Goal: Ask a question

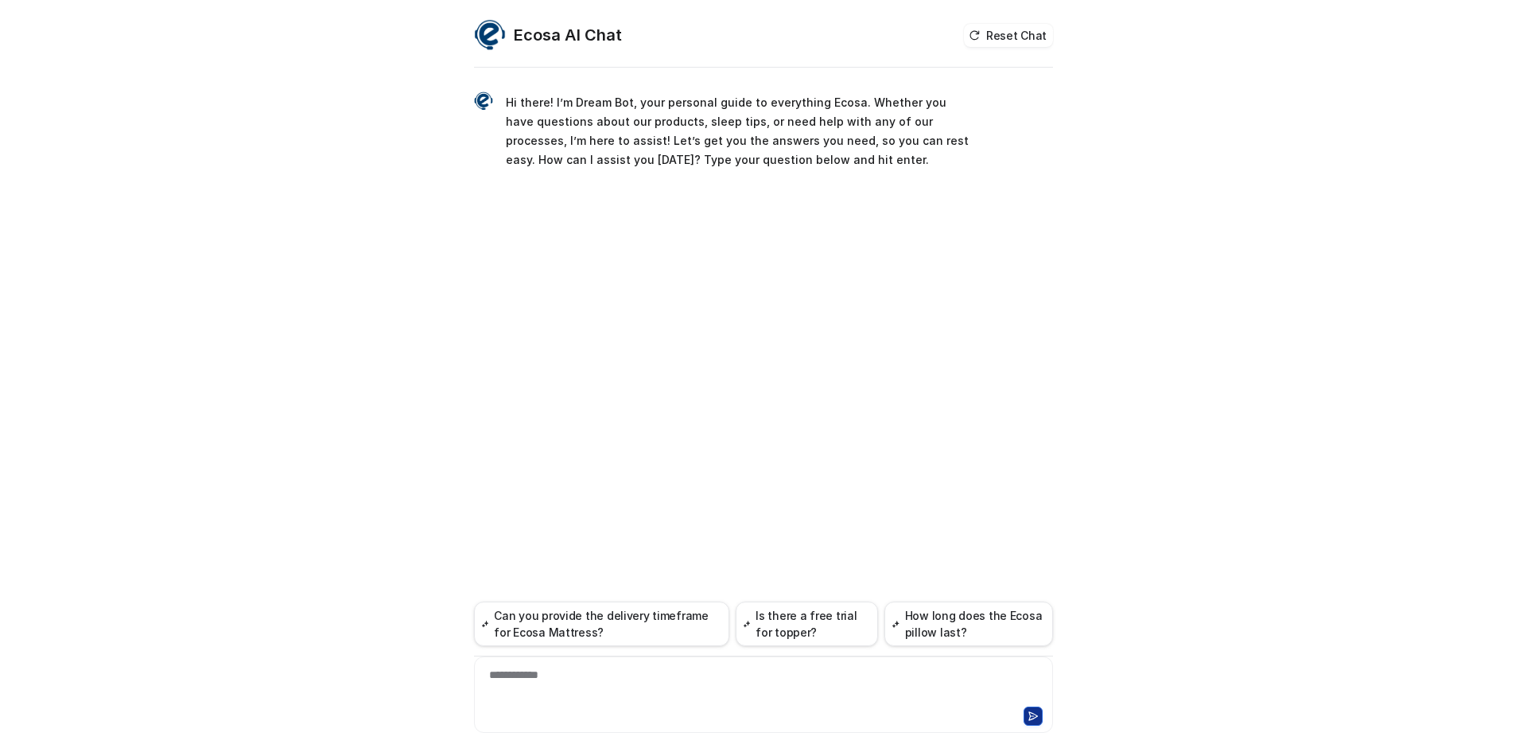
click at [561, 695] on div "**********" at bounding box center [763, 684] width 571 height 37
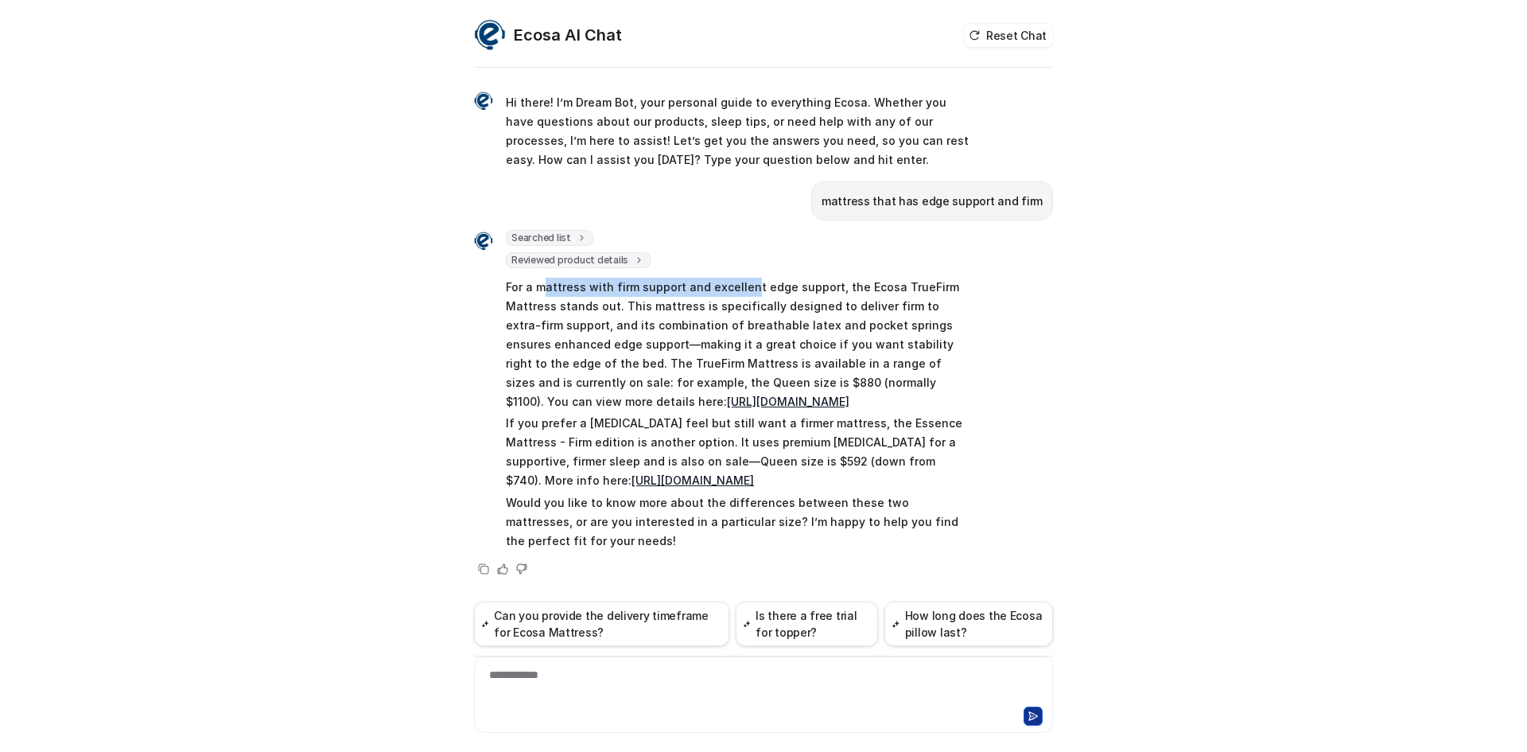
drag, startPoint x: 543, startPoint y: 287, endPoint x: 744, endPoint y: 288, distance: 201.2
click at [744, 288] on p "For a mattress with firm support and excellent edge support, the Ecosa TrueFirm…" at bounding box center [738, 345] width 465 height 134
click at [761, 293] on p "For a mattress with firm support and excellent edge support, the Ecosa TrueFirm…" at bounding box center [738, 345] width 465 height 134
drag, startPoint x: 710, startPoint y: 287, endPoint x: 784, endPoint y: 282, distance: 74.1
click at [783, 282] on p "For a mattress with firm support and excellent edge support, the Ecosa TrueFirm…" at bounding box center [738, 345] width 465 height 134
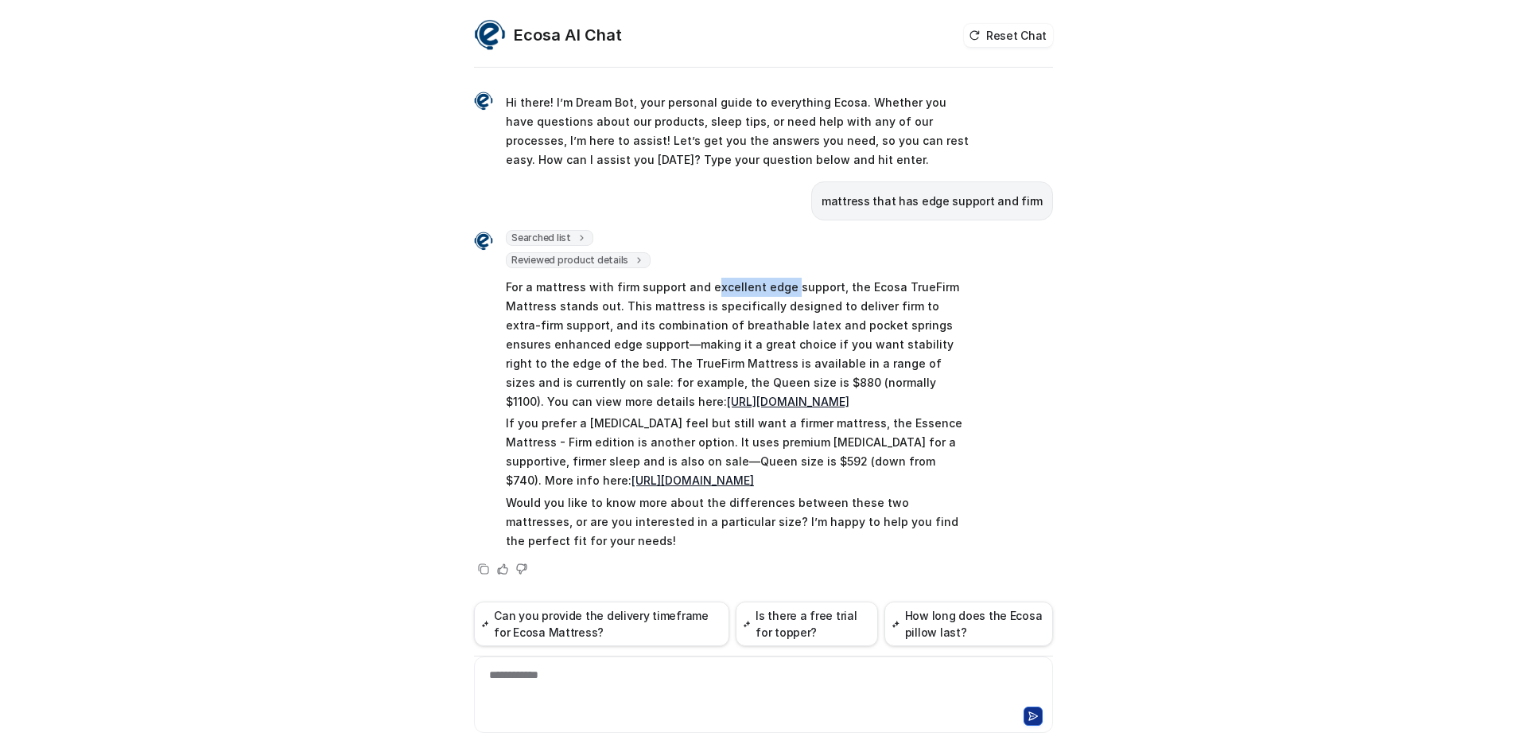
click at [784, 282] on p "For a mattress with firm support and excellent edge support, the Ecosa TrueFirm…" at bounding box center [738, 345] width 465 height 134
drag, startPoint x: 577, startPoint y: 311, endPoint x: 733, endPoint y: 305, distance: 156.0
click at [732, 305] on p "For a mattress with firm support and excellent edge support, the Ecosa TrueFirm…" at bounding box center [738, 345] width 465 height 134
click at [736, 305] on p "For a mattress with firm support and excellent edge support, the Ecosa TrueFirm…" at bounding box center [738, 345] width 465 height 134
drag, startPoint x: 805, startPoint y: 316, endPoint x: 868, endPoint y: 316, distance: 63.6
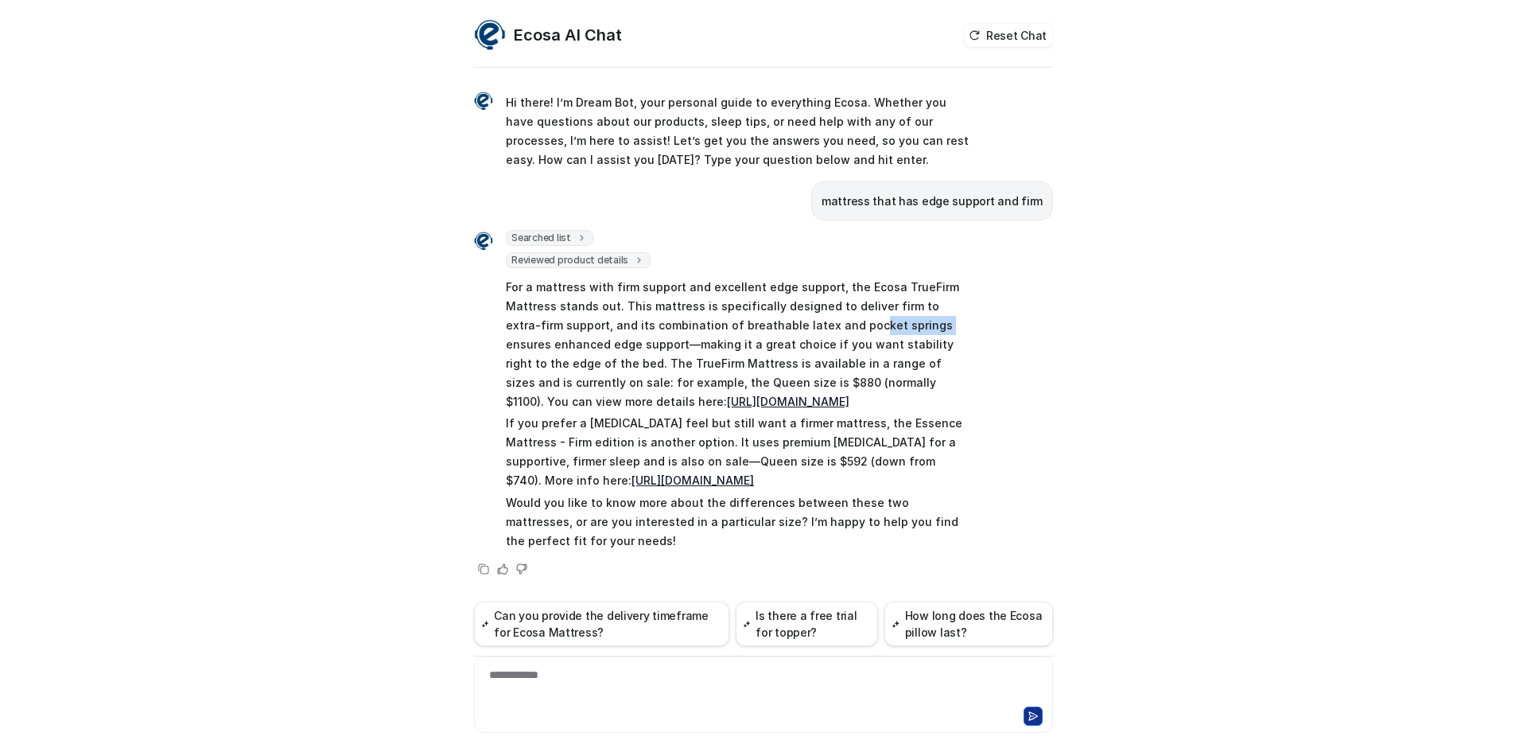
click at [868, 316] on p "For a mattress with firm support and excellent edge support, the Ecosa TrueFirm…" at bounding box center [738, 345] width 465 height 134
click at [909, 317] on p "For a mattress with firm support and excellent edge support, the Ecosa TrueFirm…" at bounding box center [738, 345] width 465 height 134
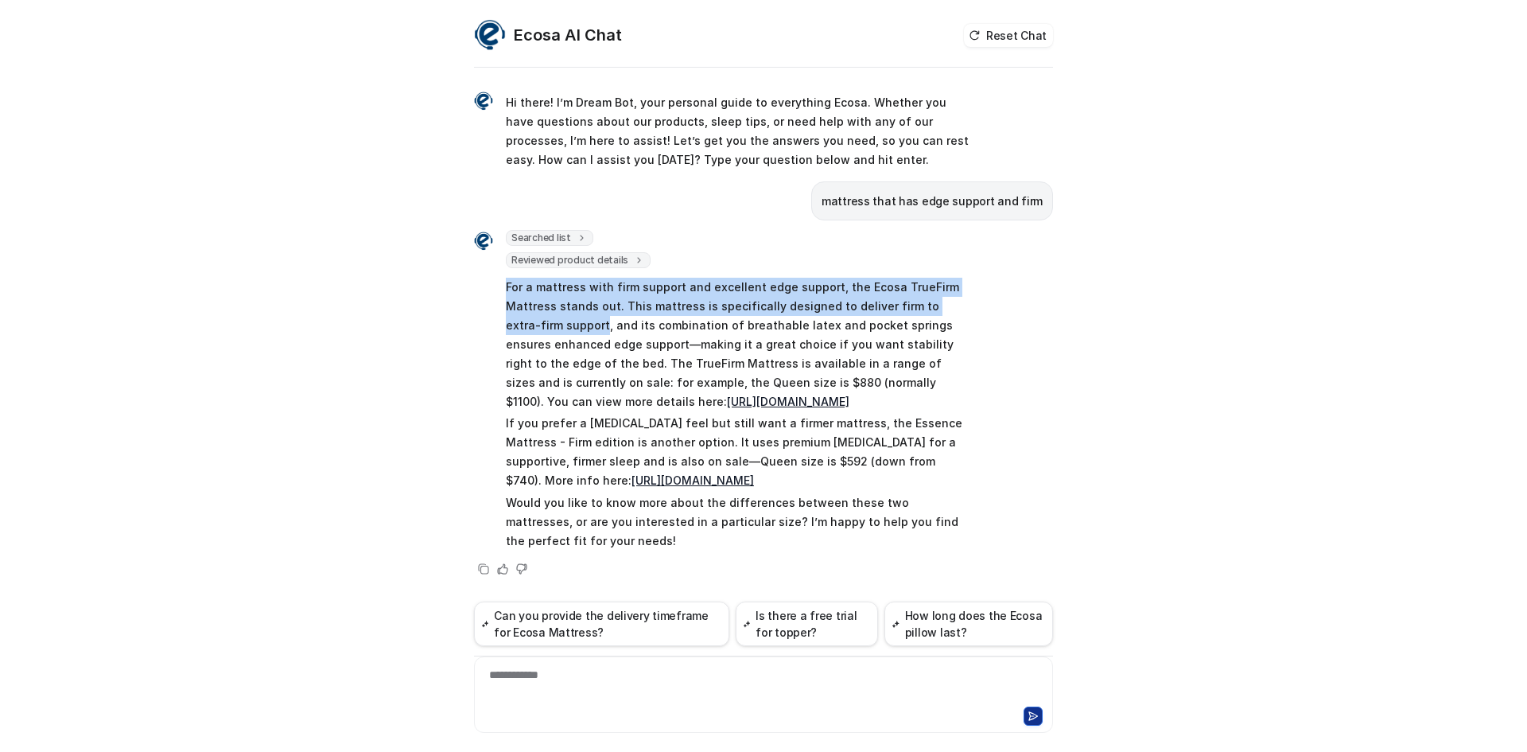
drag, startPoint x: 505, startPoint y: 288, endPoint x: 547, endPoint y: 323, distance: 54.8
click at [547, 323] on p "For a mattress with firm support and excellent edge support, the Ecosa TrueFirm…" at bounding box center [738, 345] width 465 height 134
copy p "For a mattress with firm support and excellent edge support, the Ecosa TrueFirm…"
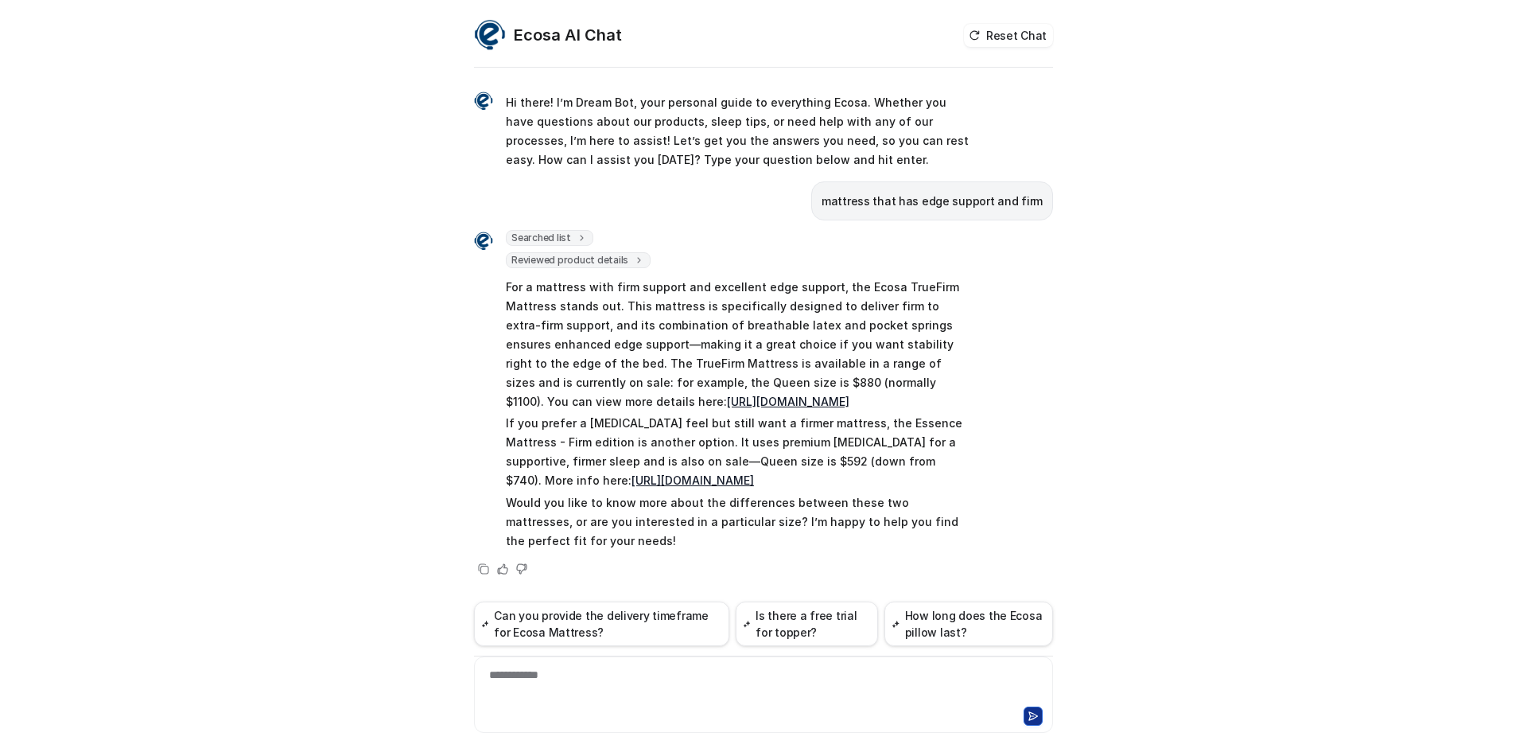
drag, startPoint x: 871, startPoint y: 437, endPoint x: 859, endPoint y: 438, distance: 12.0
click at [867, 437] on p "If you prefer a [MEDICAL_DATA] feel but still want a firmer mattress, the Essen…" at bounding box center [738, 452] width 465 height 76
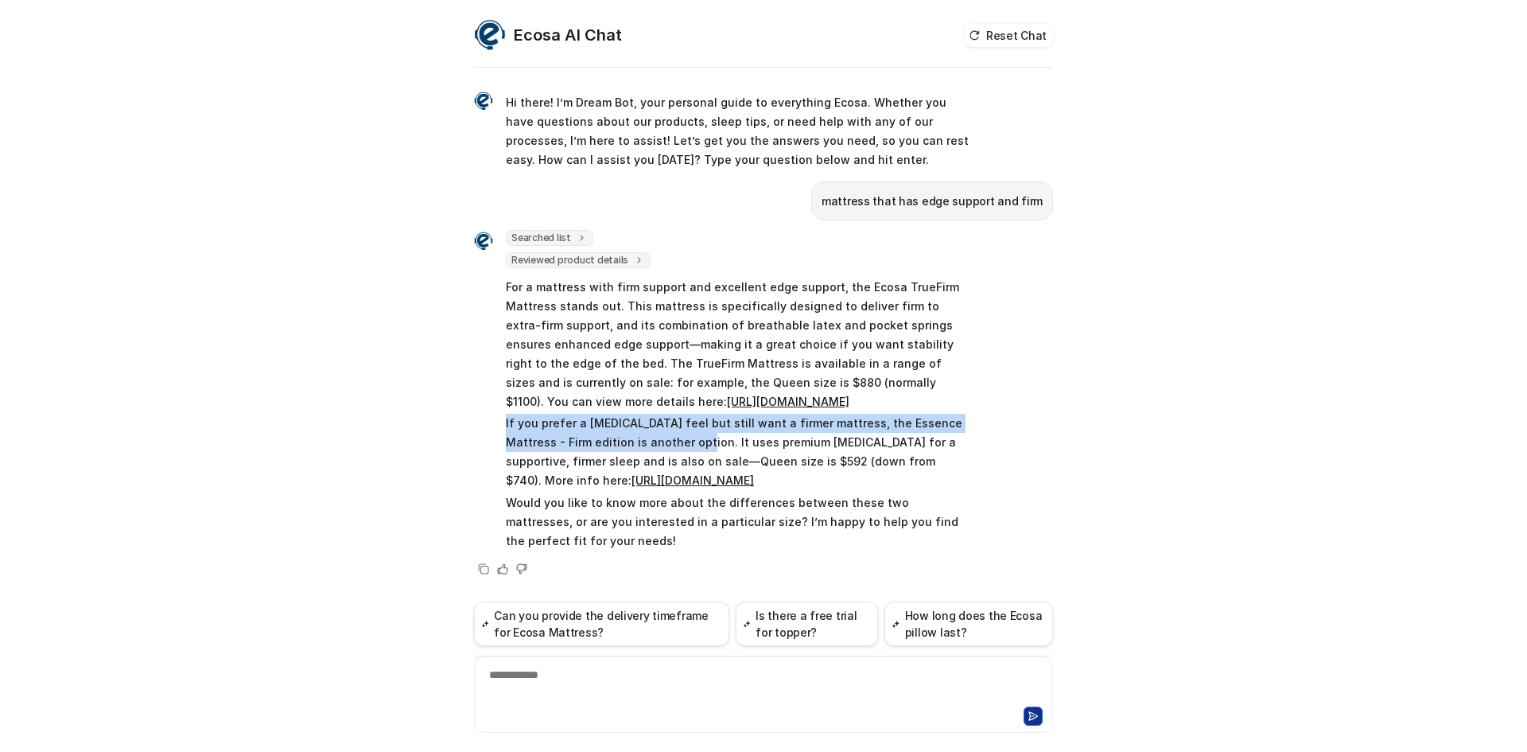
drag, startPoint x: 492, startPoint y: 422, endPoint x: 662, endPoint y: 439, distance: 170.2
click at [662, 439] on div "Searched list url : "[URL][DOMAIN_NAME]" required_fields : [ "id", "title" ] Re…" at bounding box center [722, 391] width 497 height 323
copy p "If you prefer a [MEDICAL_DATA] feel but still want a firmer mattress, the Essen…"
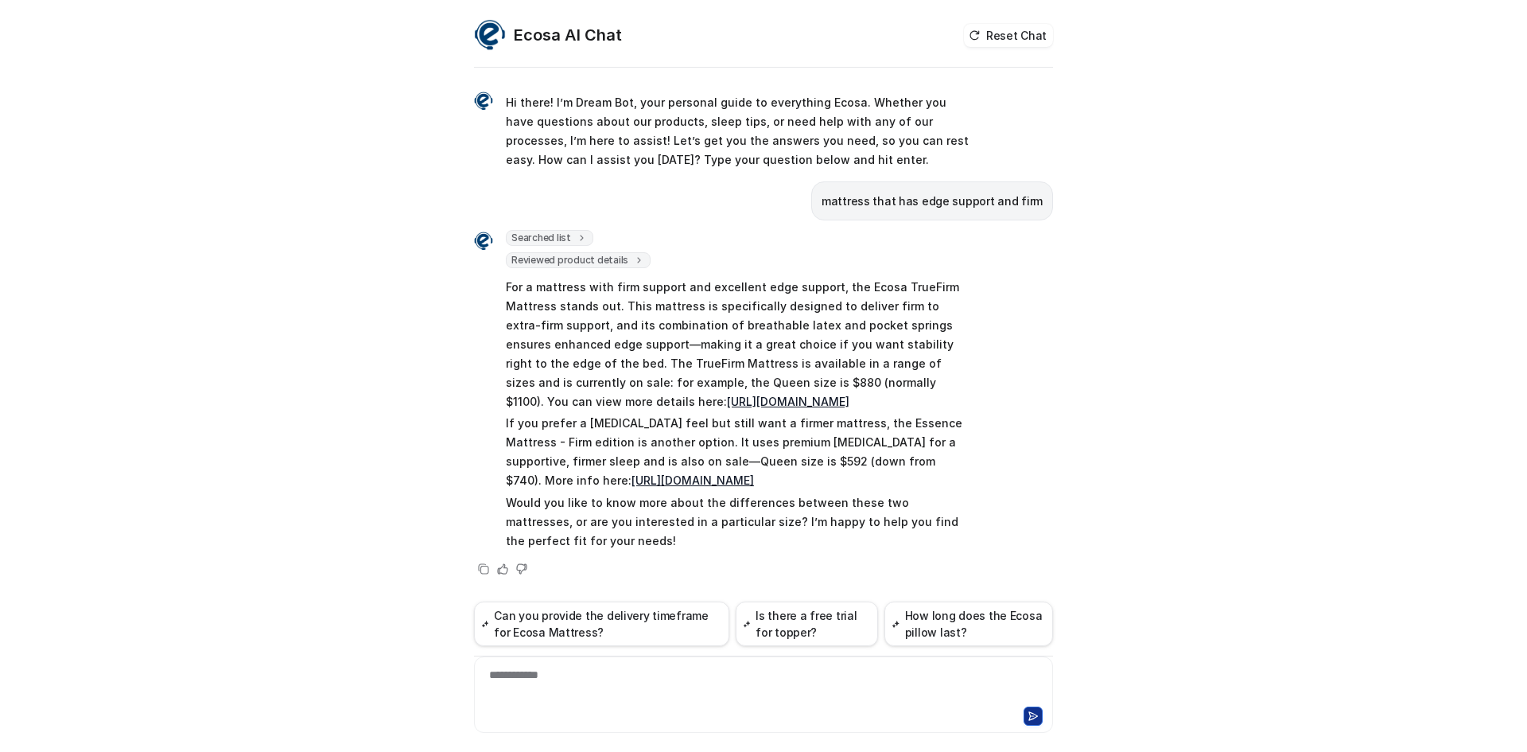
click at [1161, 391] on div "Ecosa AI Chat Reset Chat Hi there! I’m Dream Bot, your personal guide to everyt…" at bounding box center [763, 376] width 1527 height 752
drag, startPoint x: 593, startPoint y: 324, endPoint x: 865, endPoint y: 331, distance: 272.9
click at [865, 331] on p "For a mattress with firm support and excellent edge support, the Ecosa TrueFirm…" at bounding box center [738, 345] width 465 height 134
copy p "combination of breathable latex and pocket springs"
drag, startPoint x: 586, startPoint y: 423, endPoint x: 656, endPoint y: 423, distance: 70.0
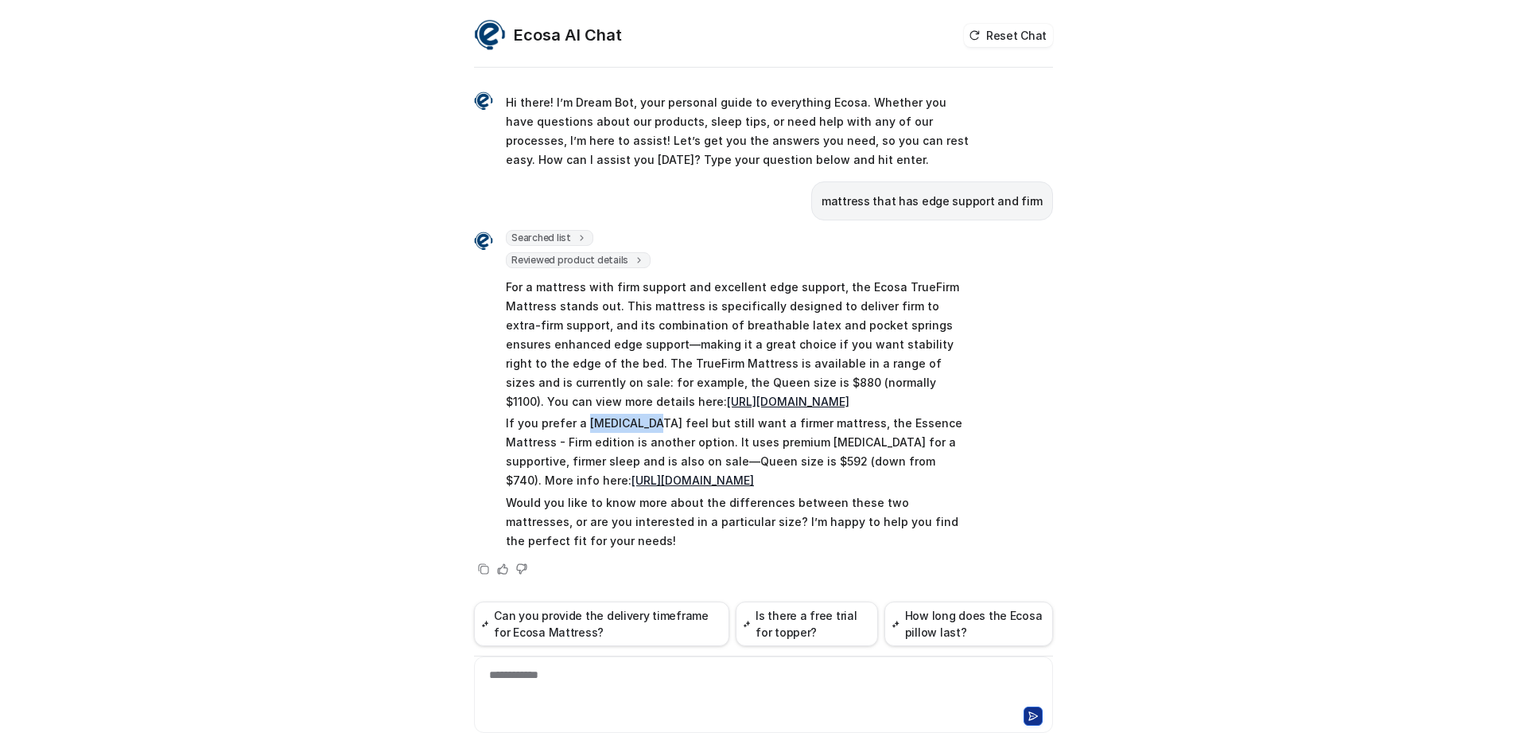
click at [656, 423] on p "If you prefer a [MEDICAL_DATA] feel but still want a firmer mattress, the Essen…" at bounding box center [738, 452] width 465 height 76
click at [713, 439] on p "If you prefer a [MEDICAL_DATA] feel but still want a firmer mattress, the Essen…" at bounding box center [738, 452] width 465 height 76
drag, startPoint x: 708, startPoint y: 444, endPoint x: 827, endPoint y: 445, distance: 119.3
click at [827, 445] on p "If you prefer a [MEDICAL_DATA] feel but still want a firmer mattress, the Essen…" at bounding box center [738, 452] width 465 height 76
copy p "premium [MEDICAL_DATA]"
